Goal: Transaction & Acquisition: Purchase product/service

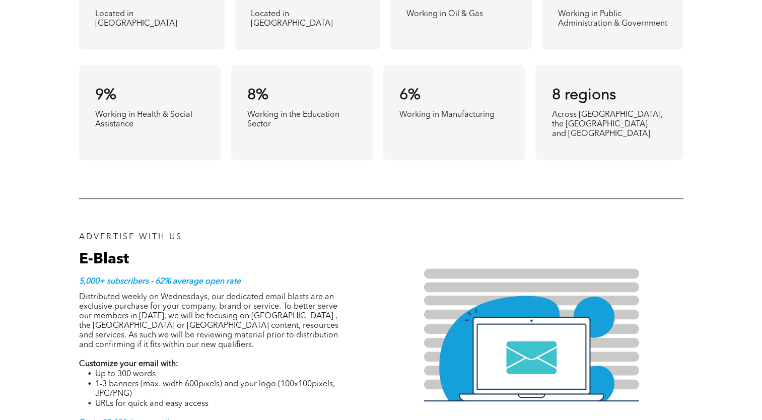
scroll to position [857, 0]
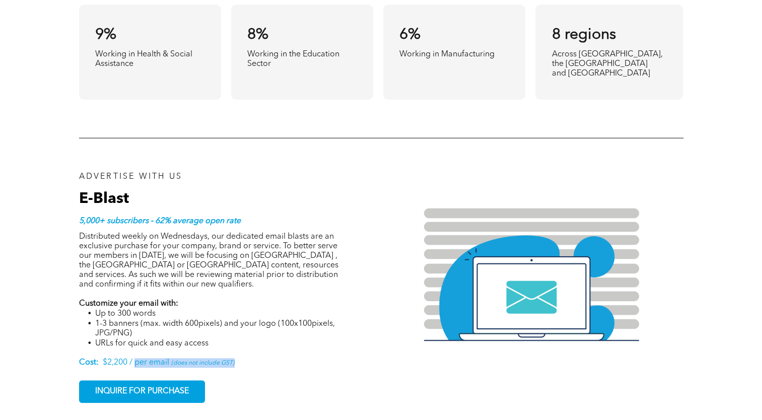
drag, startPoint x: 136, startPoint y: 344, endPoint x: 234, endPoint y: 343, distance: 98.3
click at [234, 358] on p "Cost: $2,200 / per email (does not include GST)" at bounding box center [215, 363] width 272 height 10
drag, startPoint x: 236, startPoint y: 343, endPoint x: 253, endPoint y: 344, distance: 17.6
click at [253, 358] on p "Cost: $2,200 / per email (does not include GST)" at bounding box center [215, 363] width 272 height 10
click at [220, 360] on span "(does not include GST)" at bounding box center [202, 363] width 63 height 6
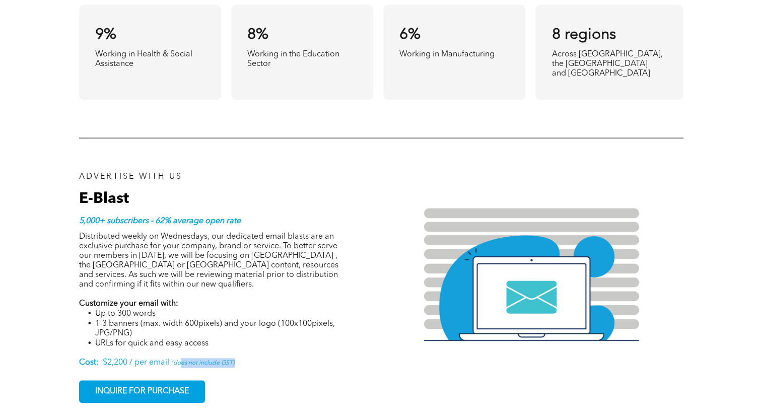
drag, startPoint x: 179, startPoint y: 344, endPoint x: 245, endPoint y: 346, distance: 66.1
click at [245, 358] on p "Cost: $2,200 / per email (does not include GST)" at bounding box center [215, 363] width 272 height 10
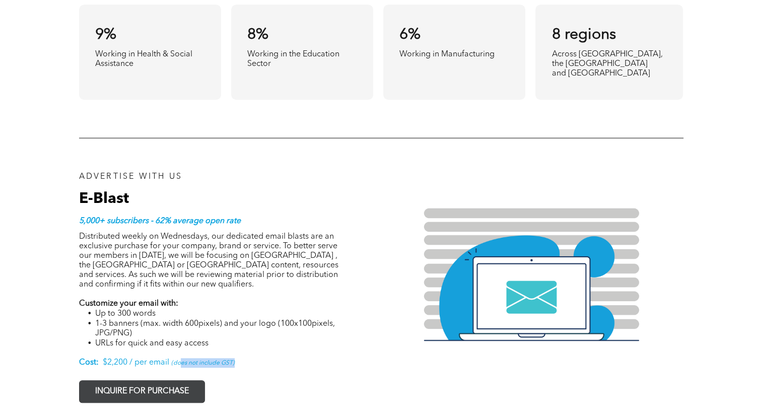
click at [152, 382] on span "INQUIRE FOR PURCHASE" at bounding box center [142, 392] width 101 height 20
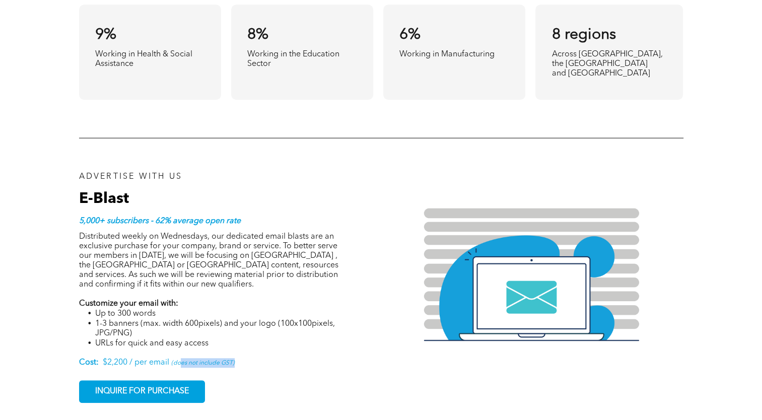
click at [505, 133] on div at bounding box center [381, 139] width 605 height 12
